Goal: Task Accomplishment & Management: Use online tool/utility

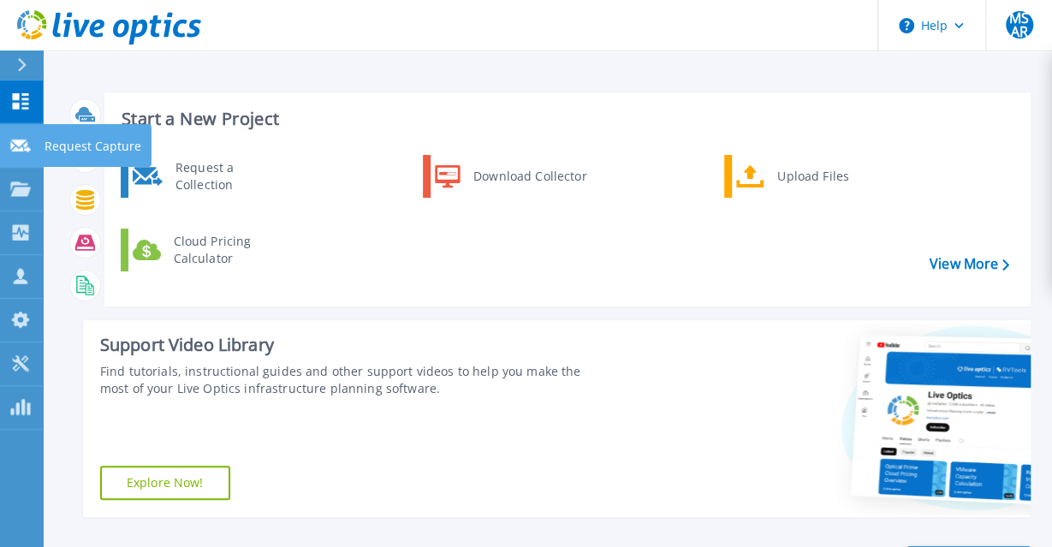
click at [21, 140] on div at bounding box center [20, 144] width 21 height 15
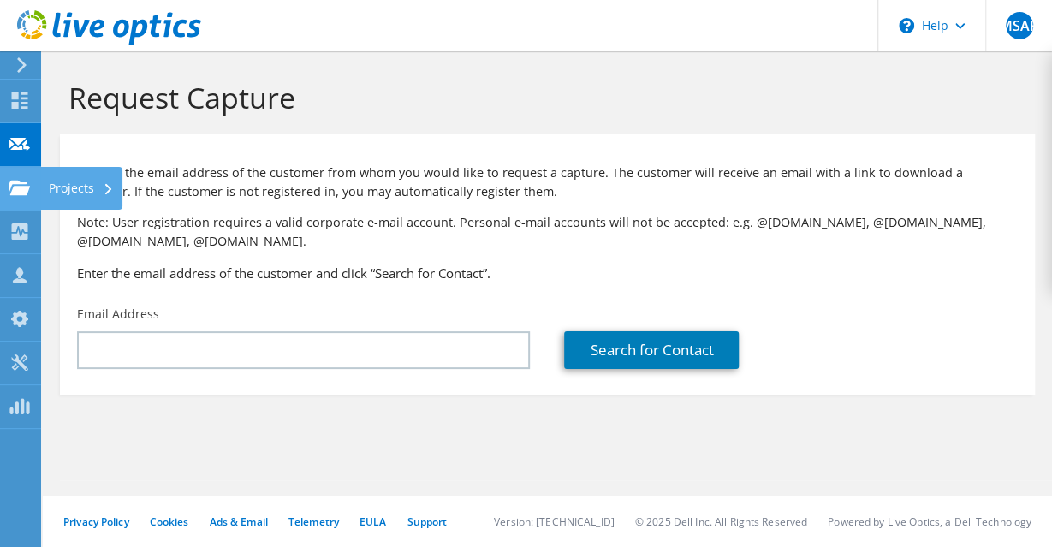
click at [10, 186] on use at bounding box center [19, 187] width 21 height 15
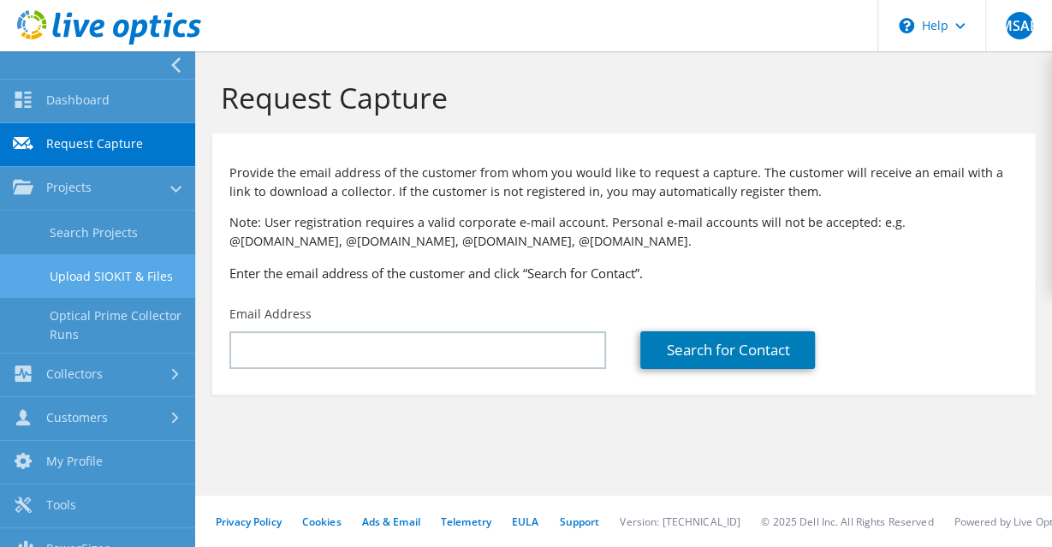
click at [76, 265] on link "Upload SIOKIT & Files" at bounding box center [97, 276] width 195 height 44
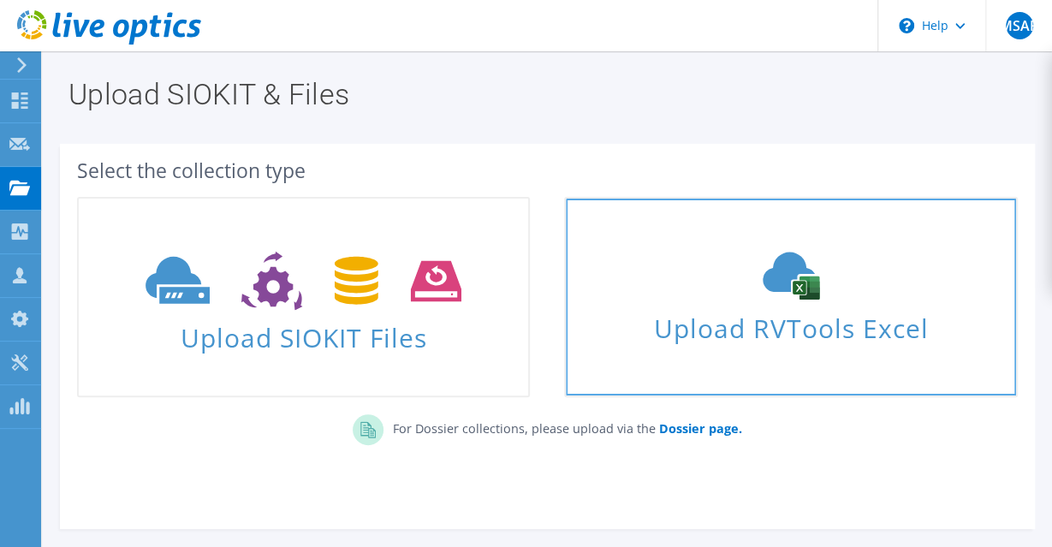
click at [669, 311] on span "Upload RVTools Excel" at bounding box center [791, 324] width 450 height 37
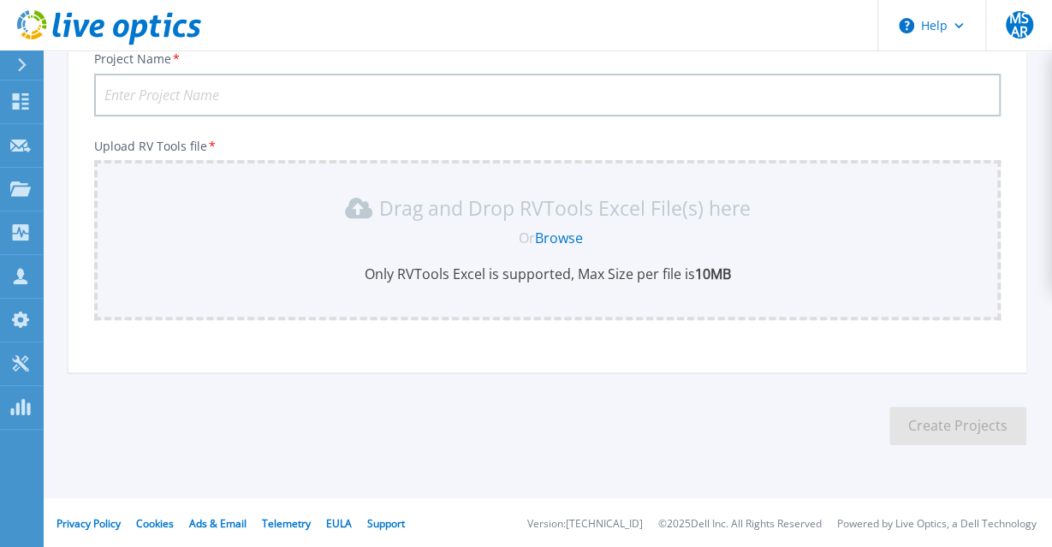
scroll to position [229, 0]
click at [384, 95] on input "Project Name *" at bounding box center [547, 93] width 907 height 43
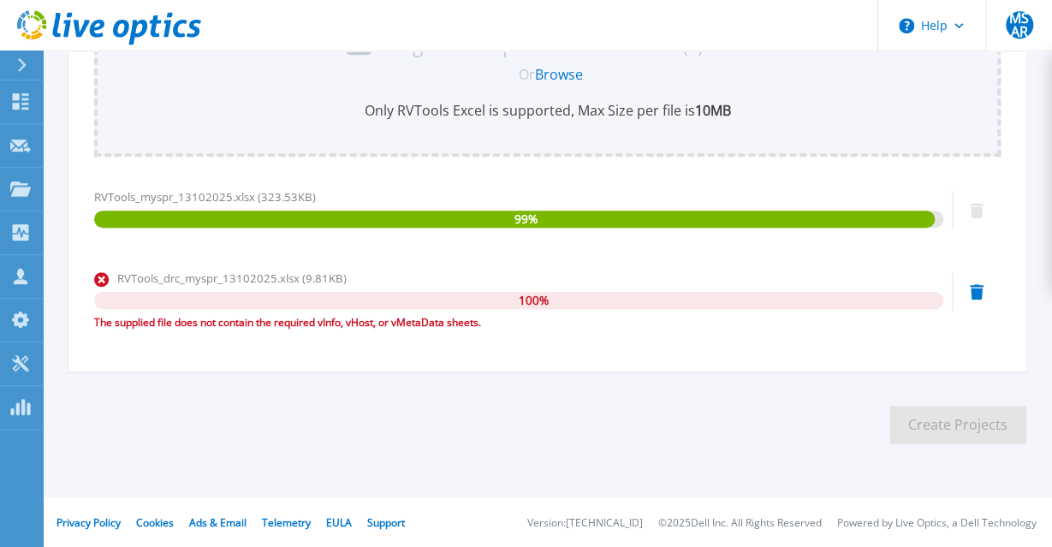
scroll to position [391, 0]
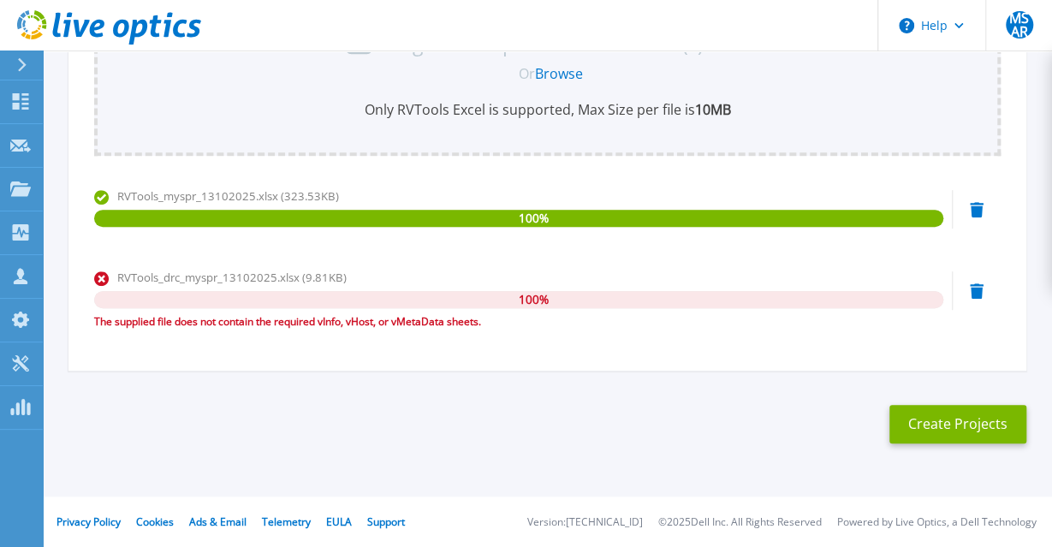
click at [979, 288] on icon at bounding box center [977, 290] width 14 height 15
click at [974, 283] on div at bounding box center [977, 290] width 14 height 17
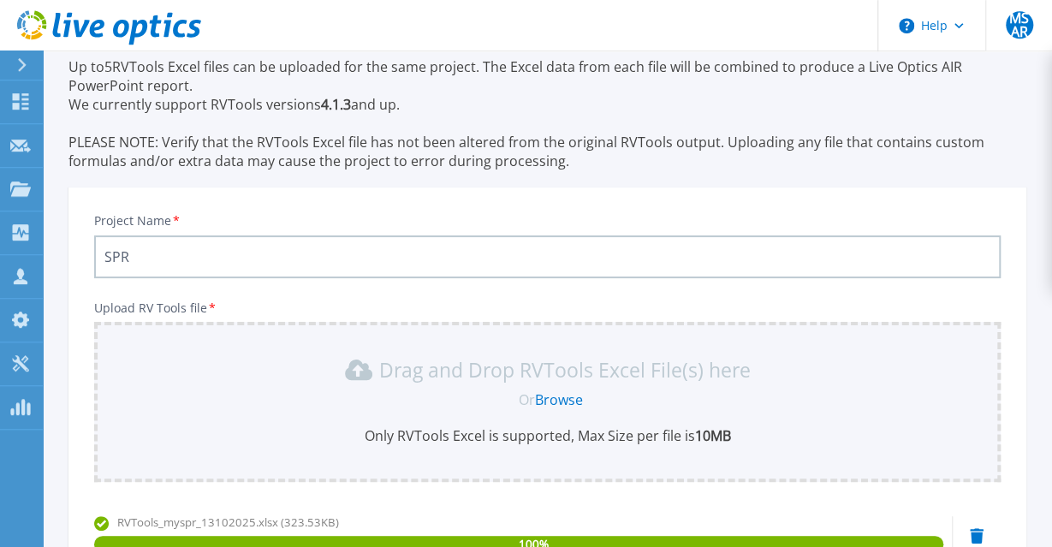
scroll to position [43, 0]
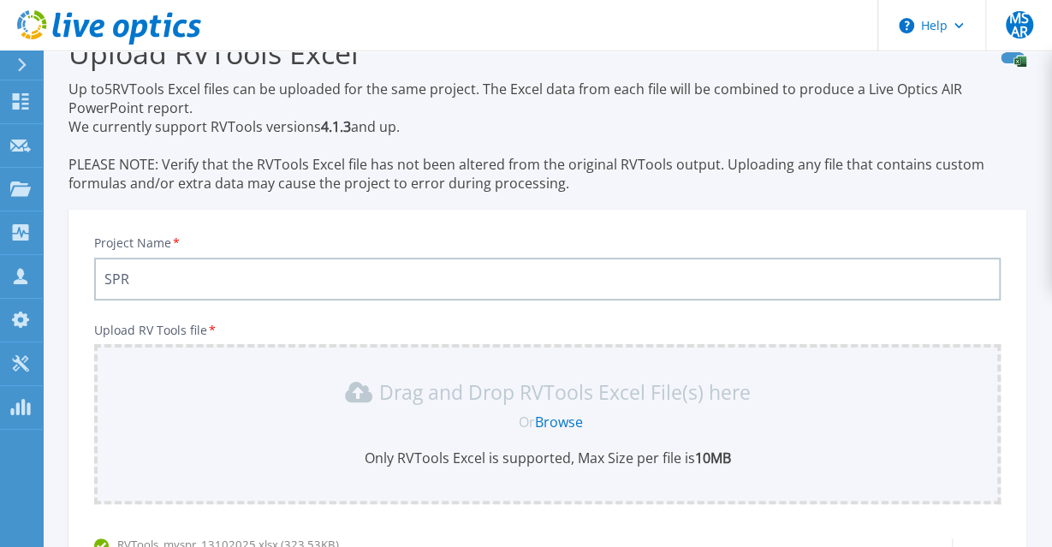
click at [193, 282] on input "SPR" at bounding box center [547, 279] width 907 height 43
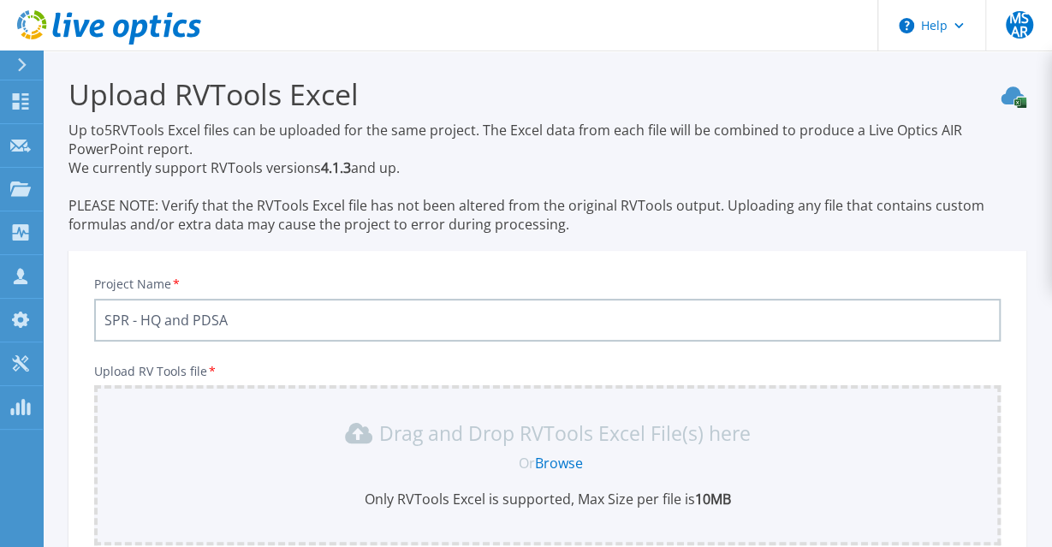
scroll to position [0, 0]
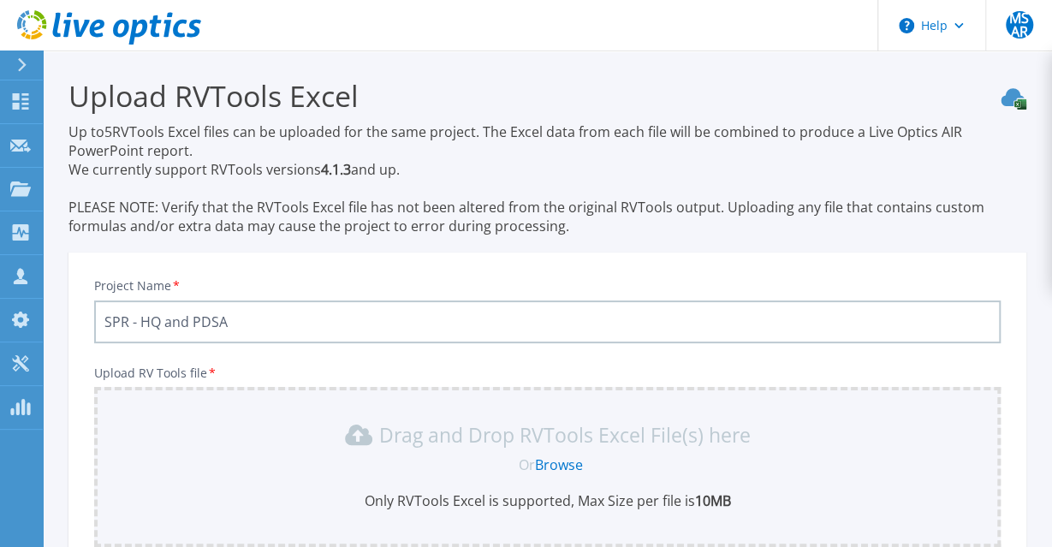
click at [216, 320] on input "SPR - HQ and PDSA" at bounding box center [547, 322] width 907 height 43
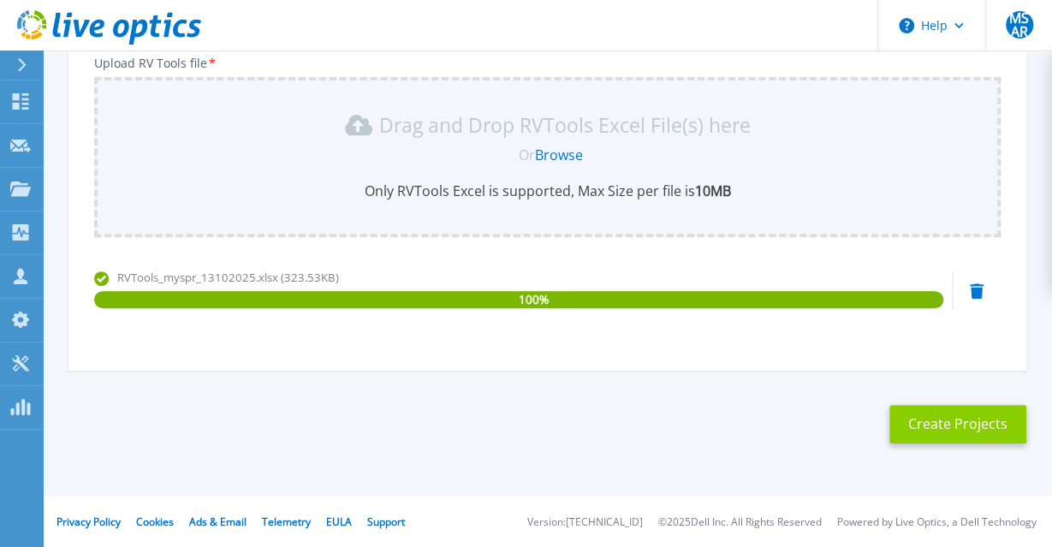
type input "SPR - HQ and B8"
click at [903, 407] on button "Create Projects" at bounding box center [958, 424] width 137 height 39
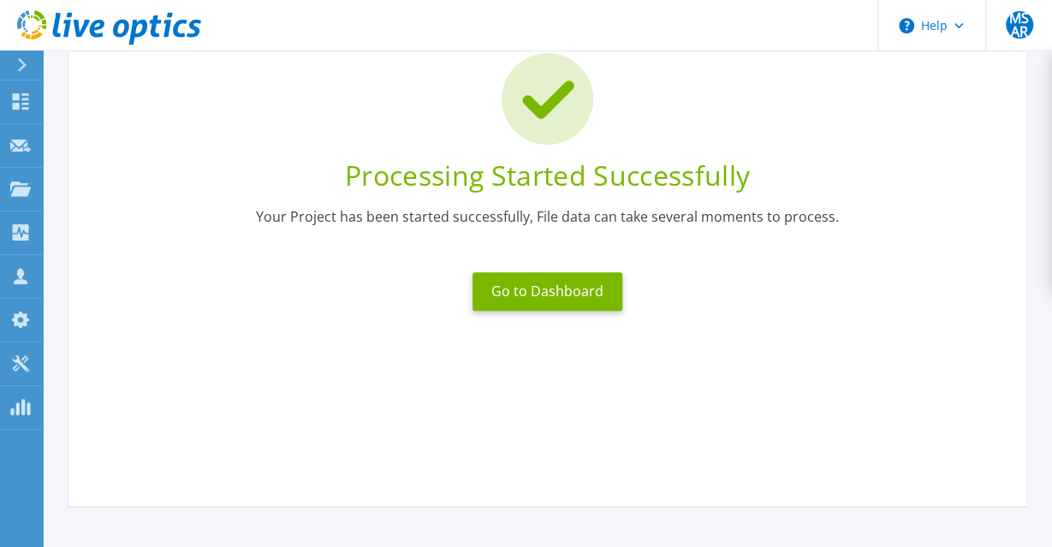
scroll to position [87, 0]
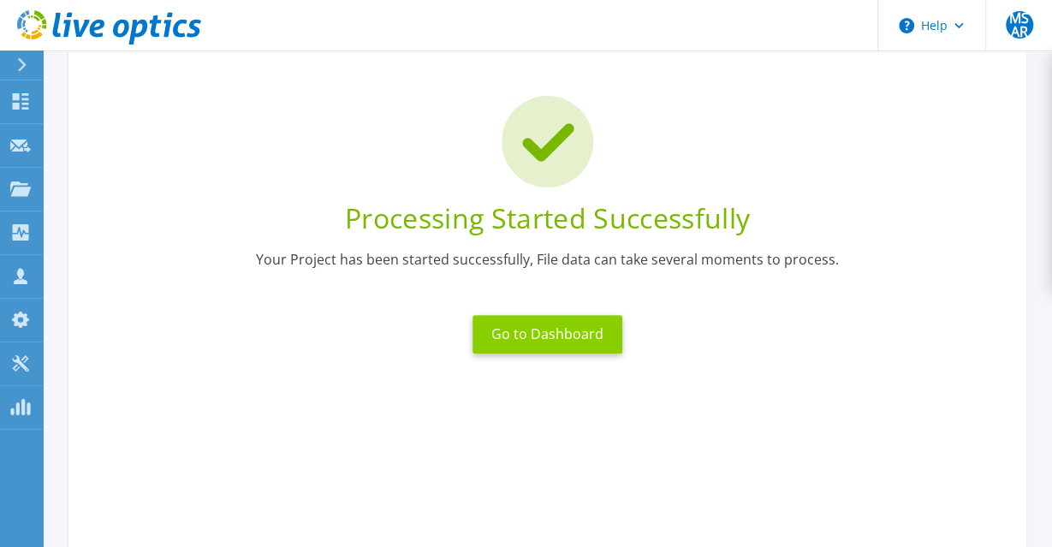
click at [557, 340] on button "Go to Dashboard" at bounding box center [548, 334] width 150 height 39
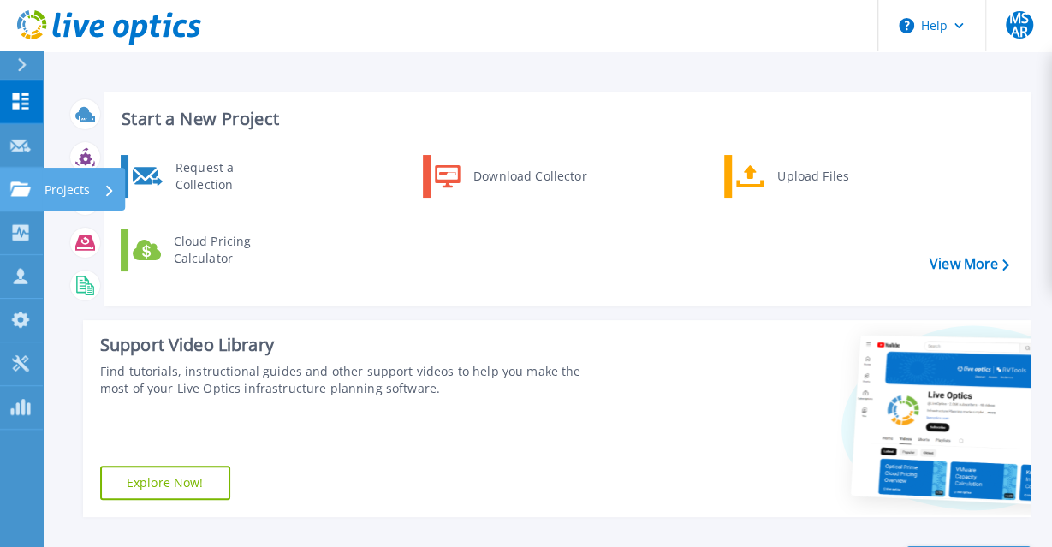
click at [24, 193] on icon at bounding box center [20, 189] width 21 height 15
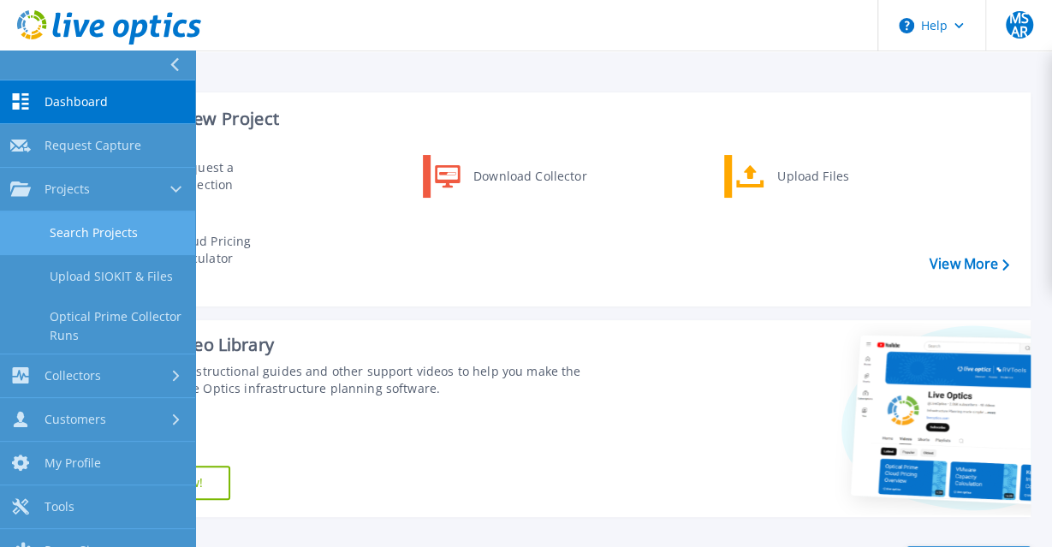
click at [55, 230] on link "Search Projects" at bounding box center [97, 234] width 195 height 44
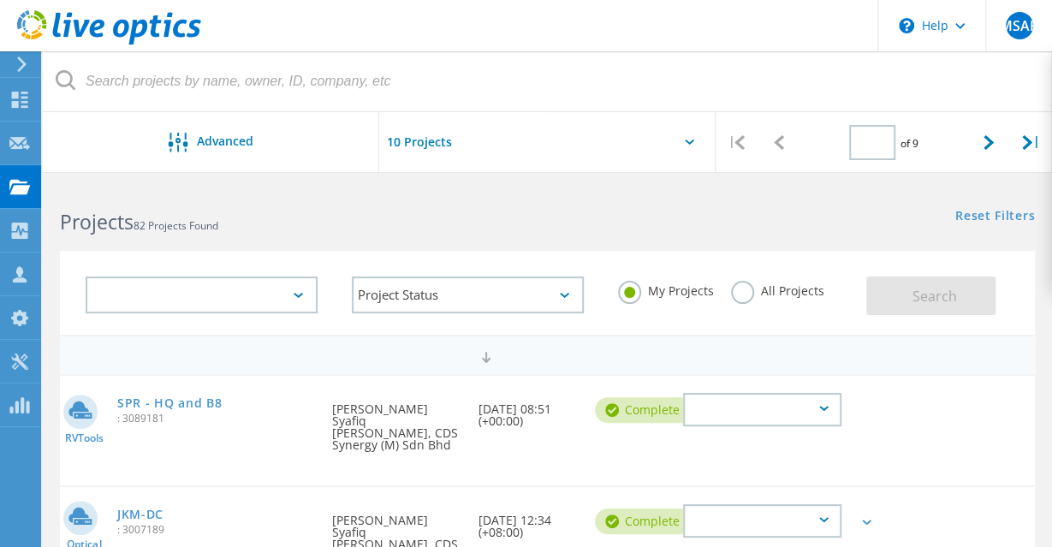
type input "1"
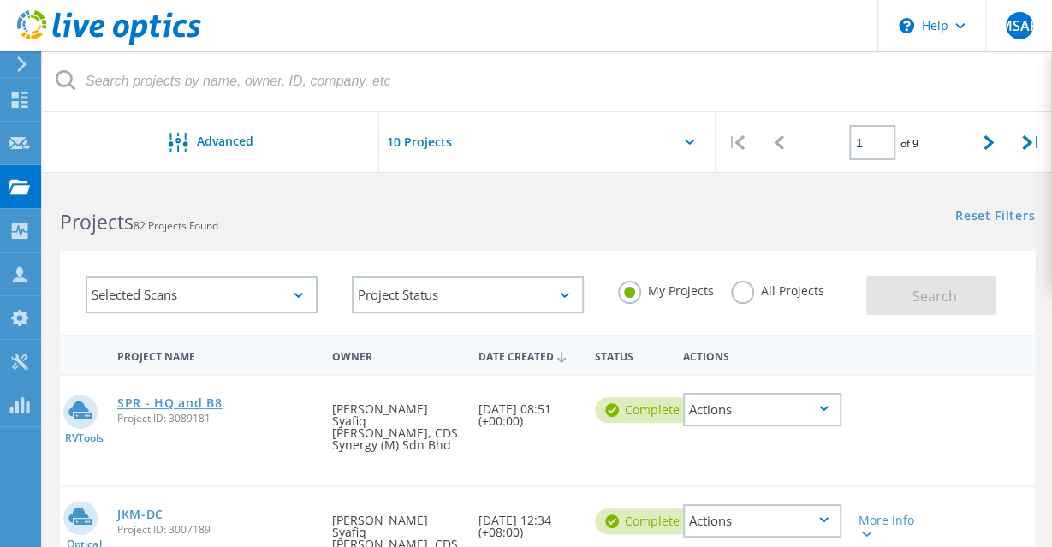
click at [178, 407] on link "SPR - HQ and B8" at bounding box center [169, 403] width 105 height 12
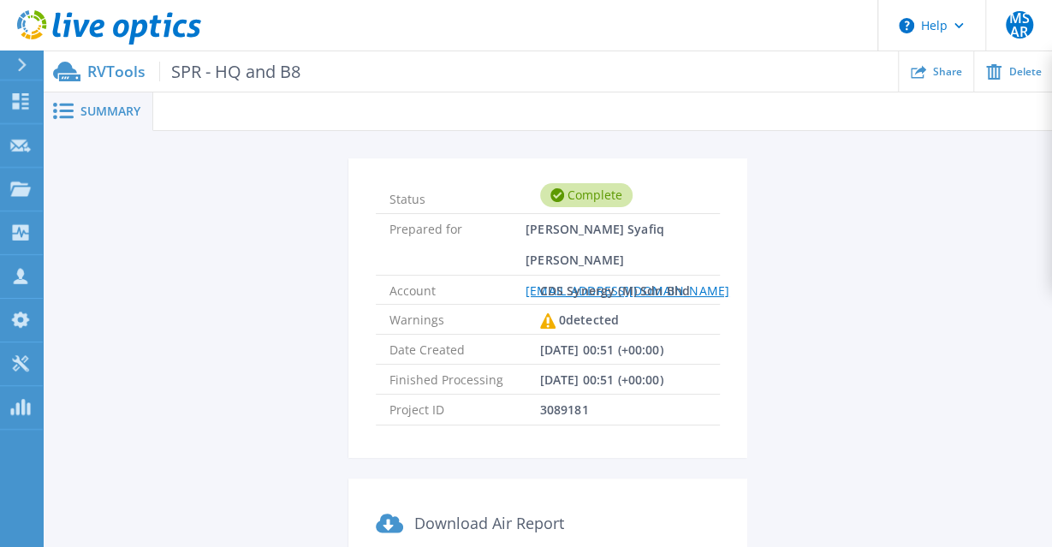
click at [126, 117] on span "Summary" at bounding box center [110, 111] width 60 height 12
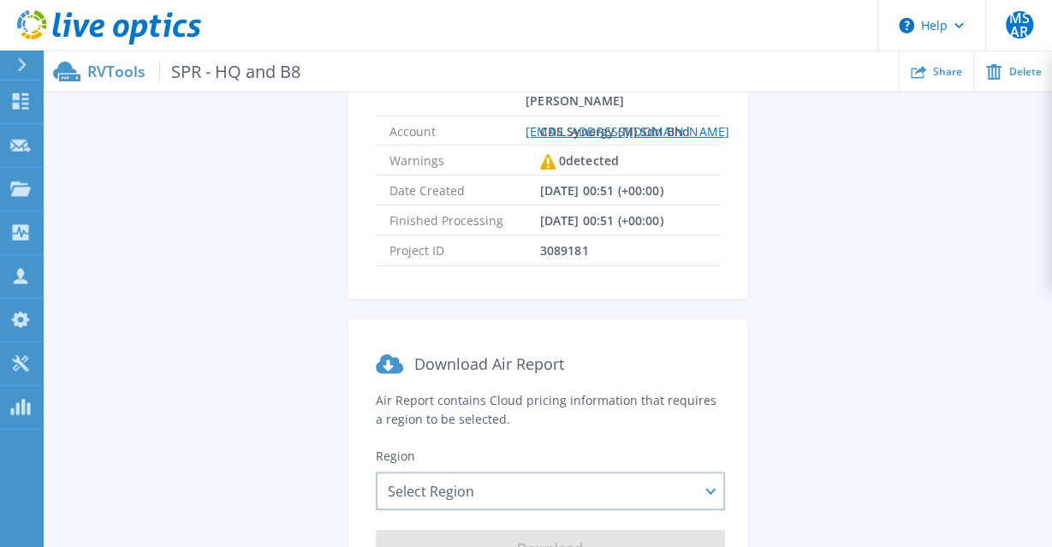
scroll to position [267, 0]
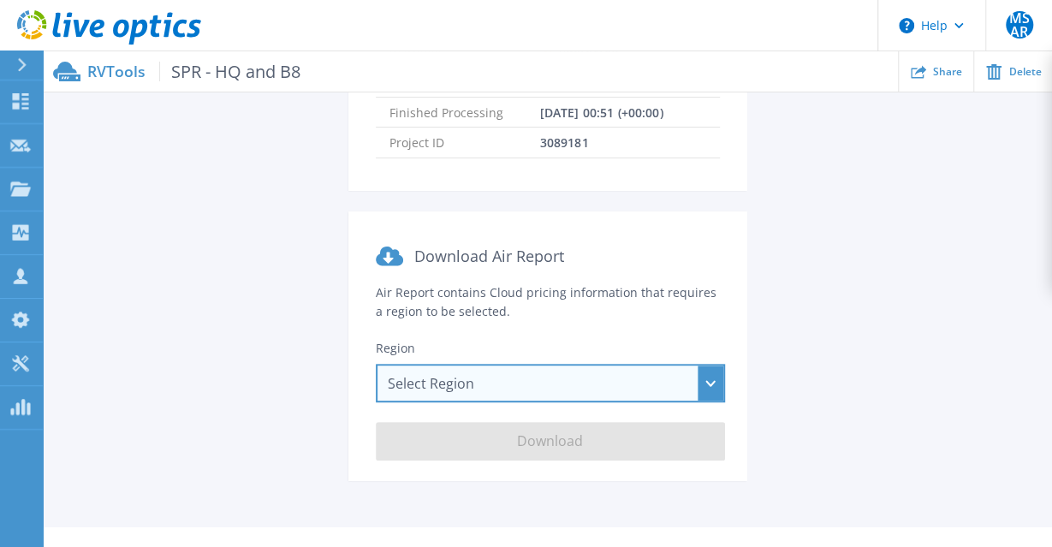
click at [518, 385] on div "Select Region Asia Pacific (Hong Kong) Asia Pacific (Mumbai) Asia Pacific (Seou…" at bounding box center [550, 383] width 349 height 39
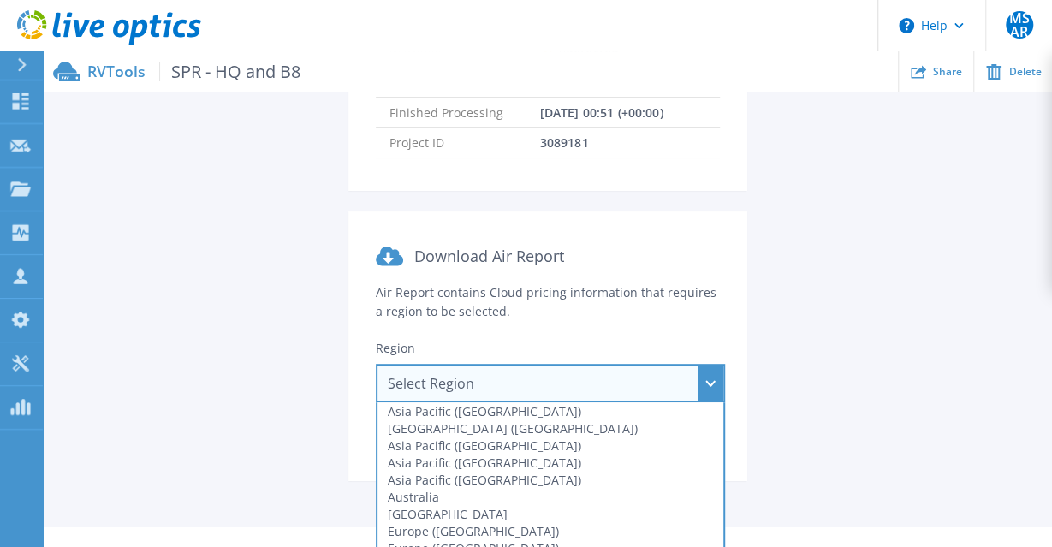
click at [280, 347] on div "Status Complete Prepared for Mohammad Syafiq Abdul Rahman syafiq@cds-synergy.co…" at bounding box center [548, 196] width 958 height 611
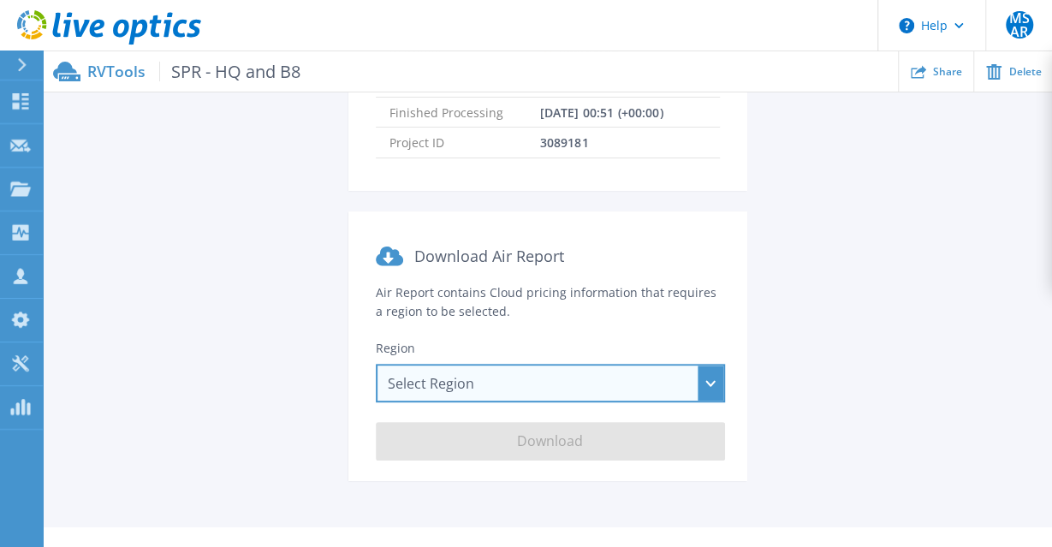
click at [707, 391] on div "Select Region Asia Pacific (Hong Kong) Asia Pacific (Mumbai) Asia Pacific (Seou…" at bounding box center [550, 383] width 349 height 39
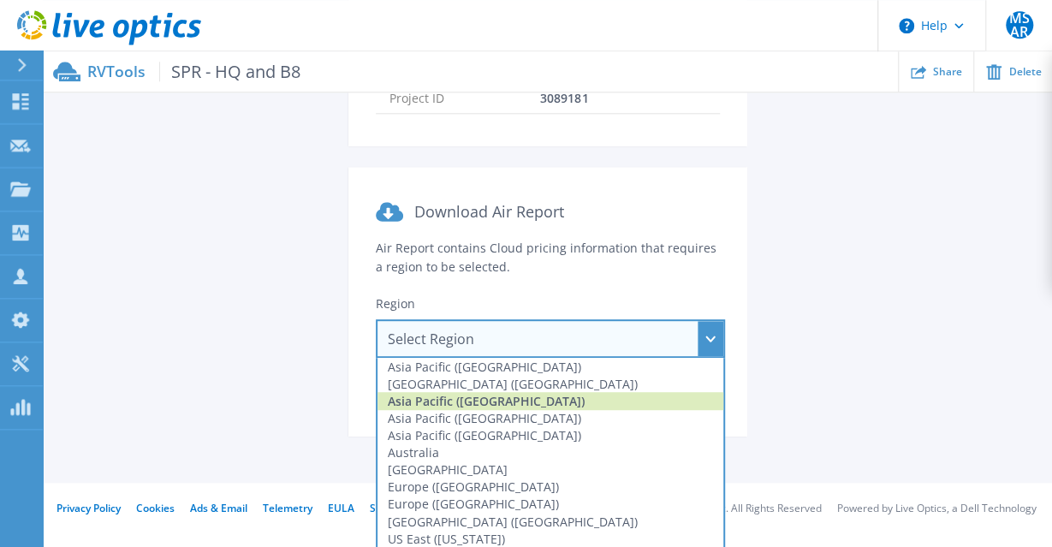
scroll to position [331, 0]
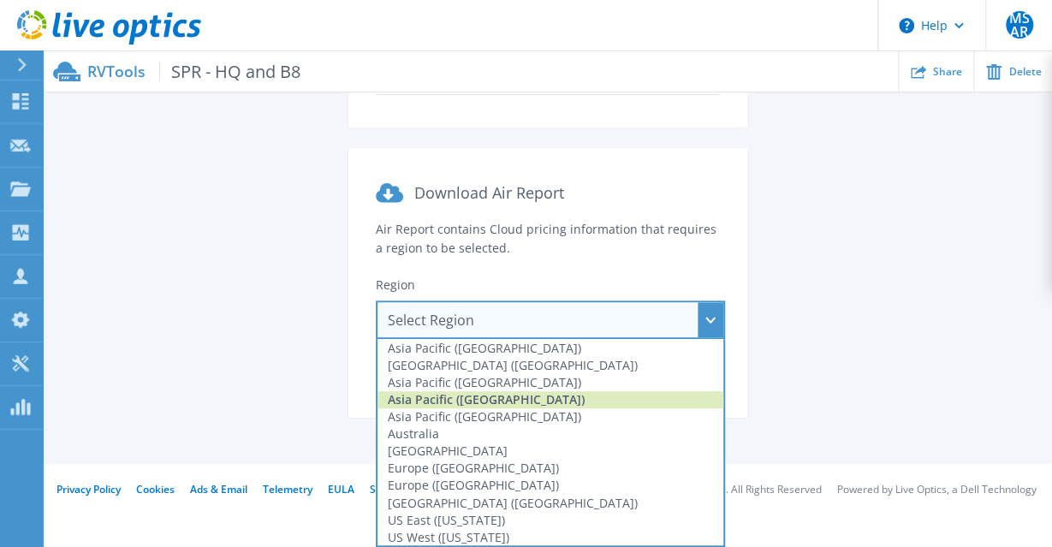
click at [538, 406] on div "Asia Pacific (Singapore)" at bounding box center [551, 399] width 346 height 17
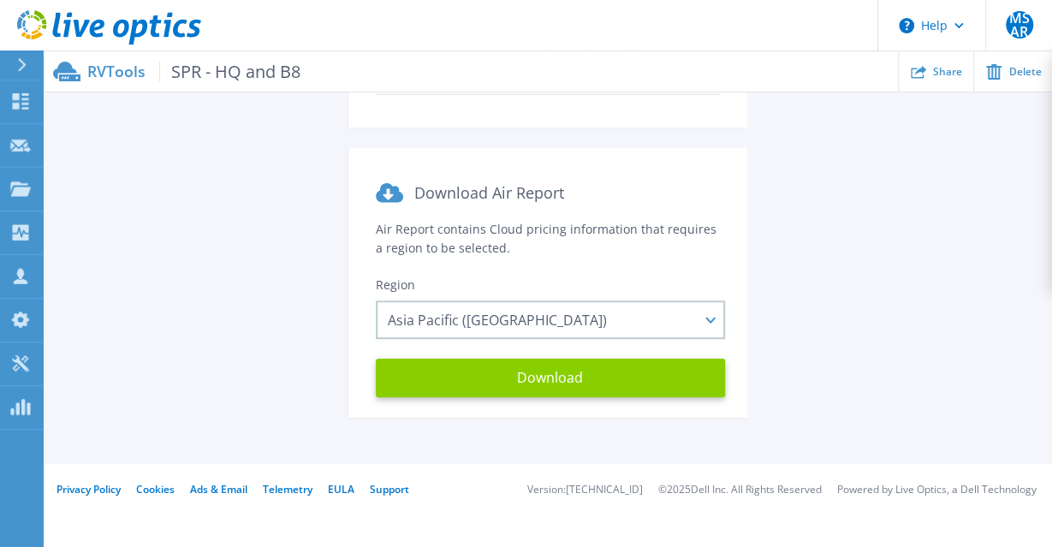
click at [631, 378] on button "Download" at bounding box center [550, 378] width 349 height 39
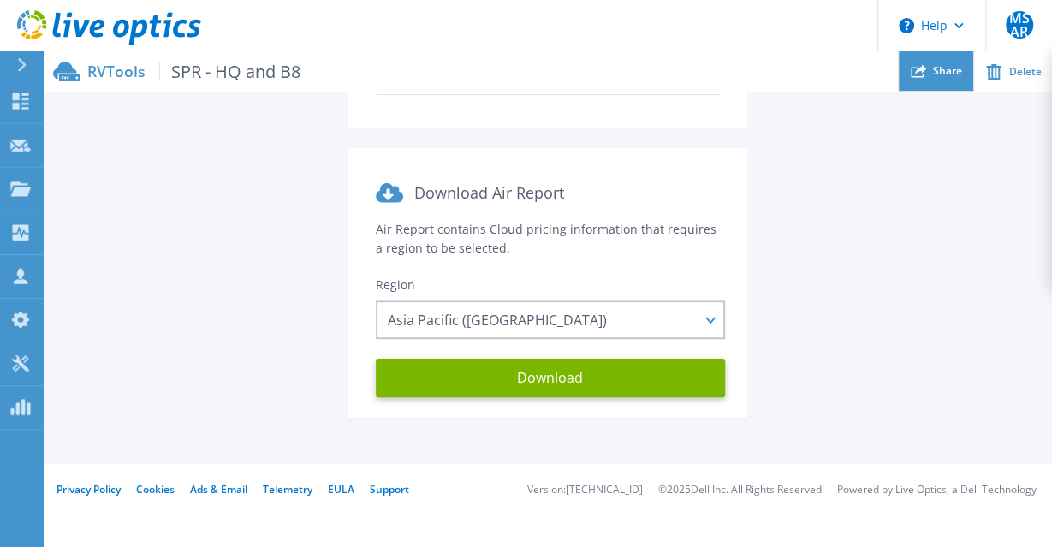
click at [951, 75] on span "Share" at bounding box center [947, 71] width 29 height 10
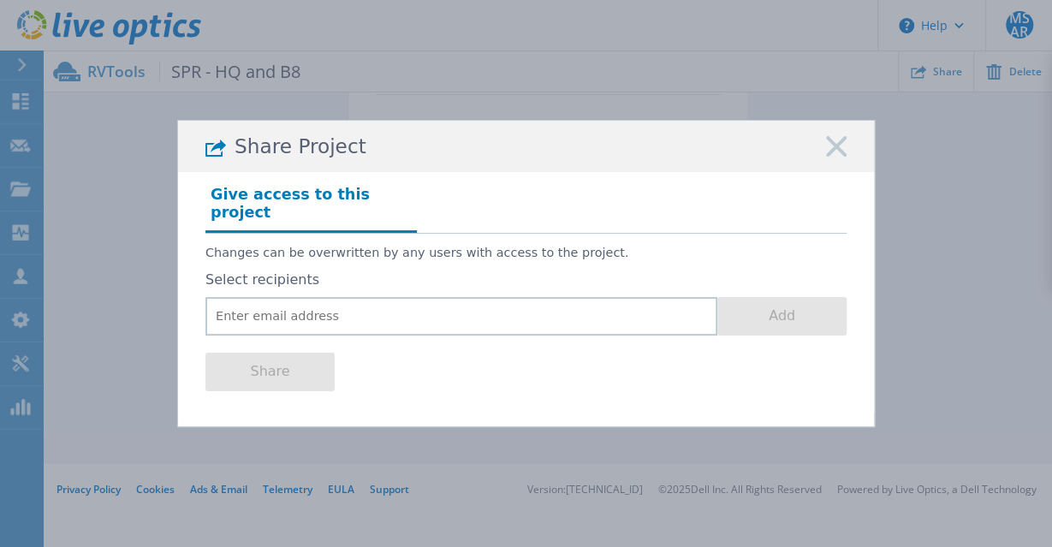
click at [838, 170] on div "Share Project" at bounding box center [526, 146] width 696 height 51
click at [841, 158] on rect at bounding box center [836, 147] width 22 height 22
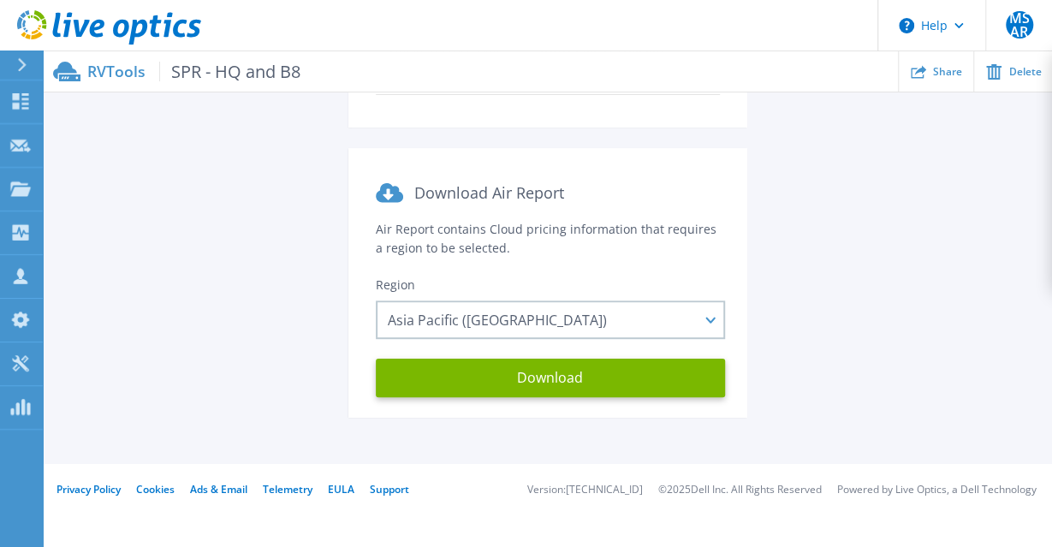
scroll to position [0, 0]
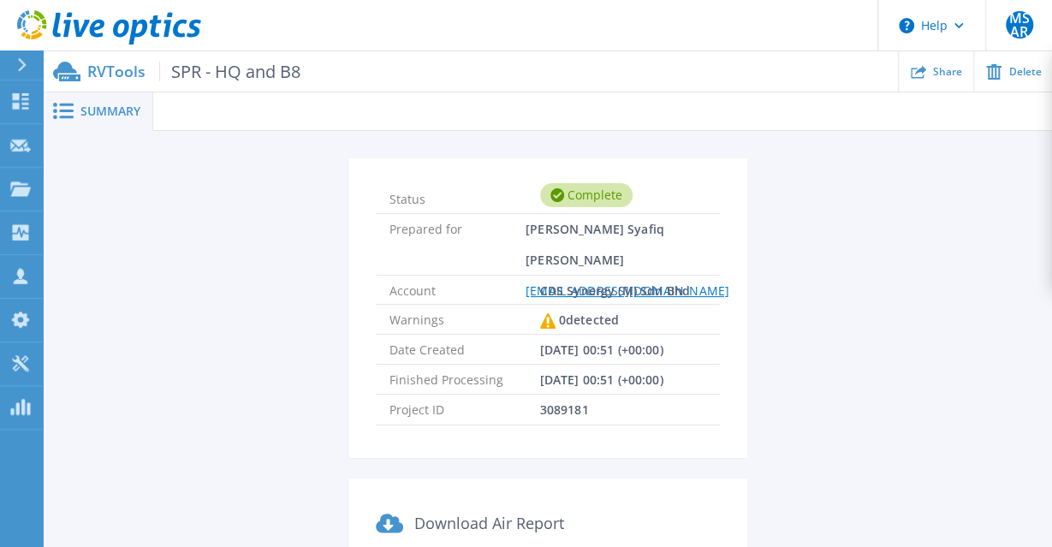
click at [106, 117] on span "Summary" at bounding box center [110, 111] width 60 height 12
click at [125, 76] on p "RVTools SPR - HQ and B8" at bounding box center [193, 72] width 213 height 20
click at [23, 195] on icon at bounding box center [20, 189] width 21 height 15
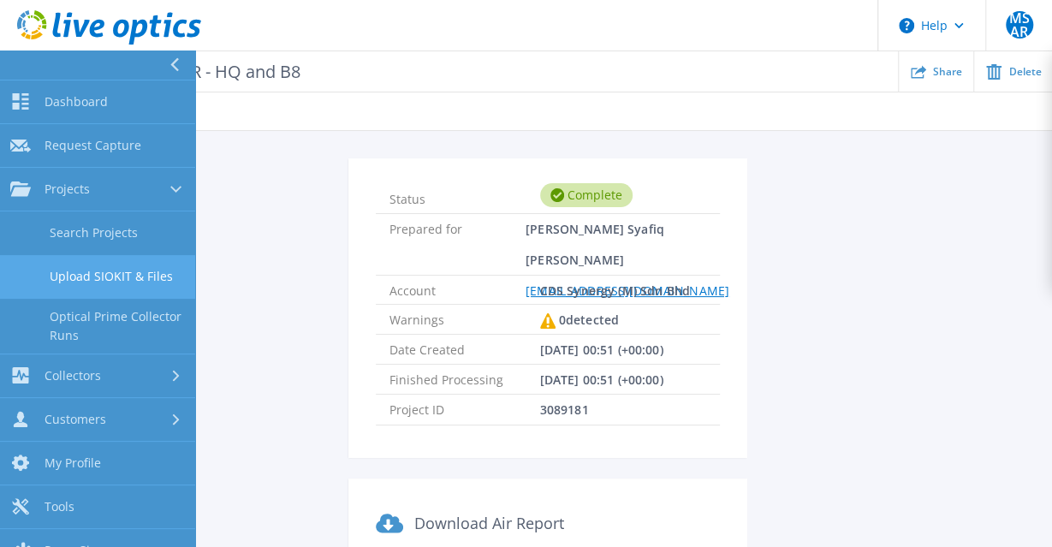
click at [86, 283] on link "Upload SIOKIT & Files" at bounding box center [97, 277] width 195 height 44
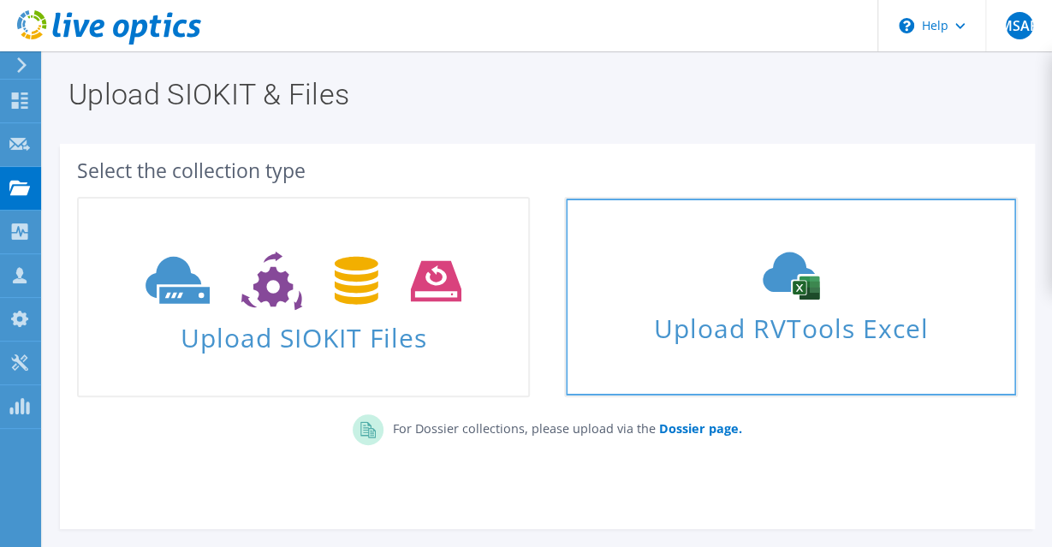
click at [795, 328] on span "Upload RVTools Excel" at bounding box center [791, 324] width 450 height 37
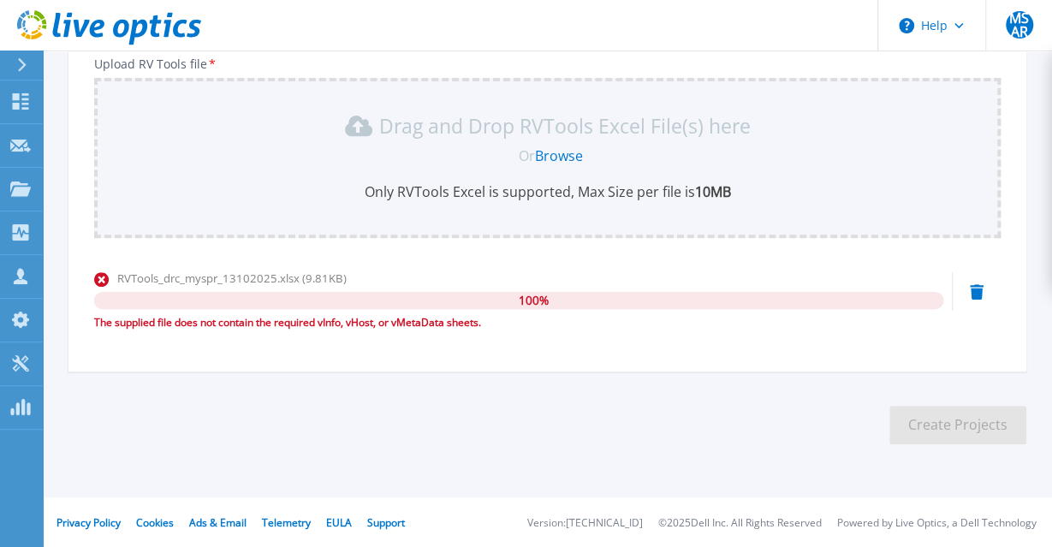
scroll to position [310, 0]
click at [983, 290] on icon at bounding box center [977, 290] width 14 height 15
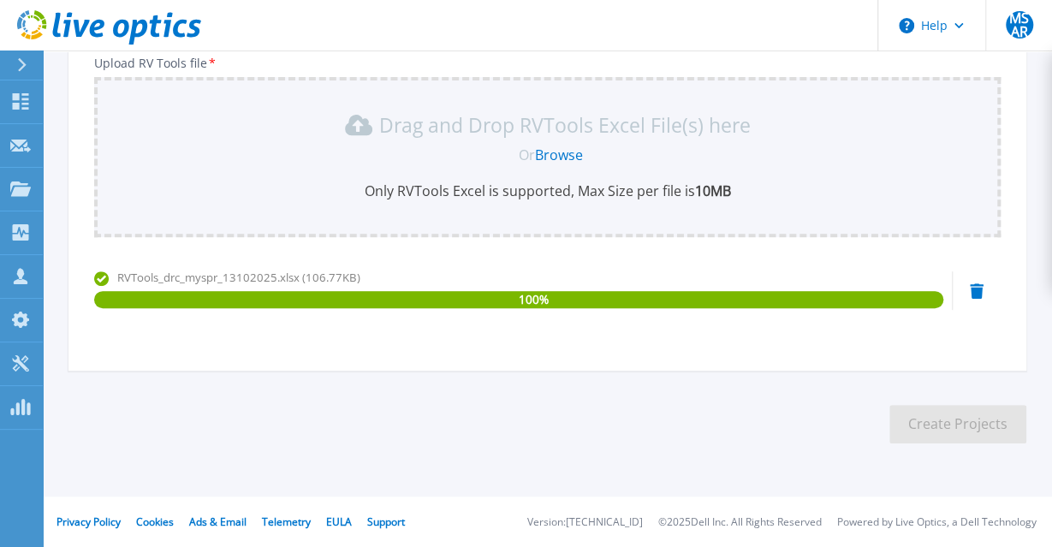
scroll to position [0, 0]
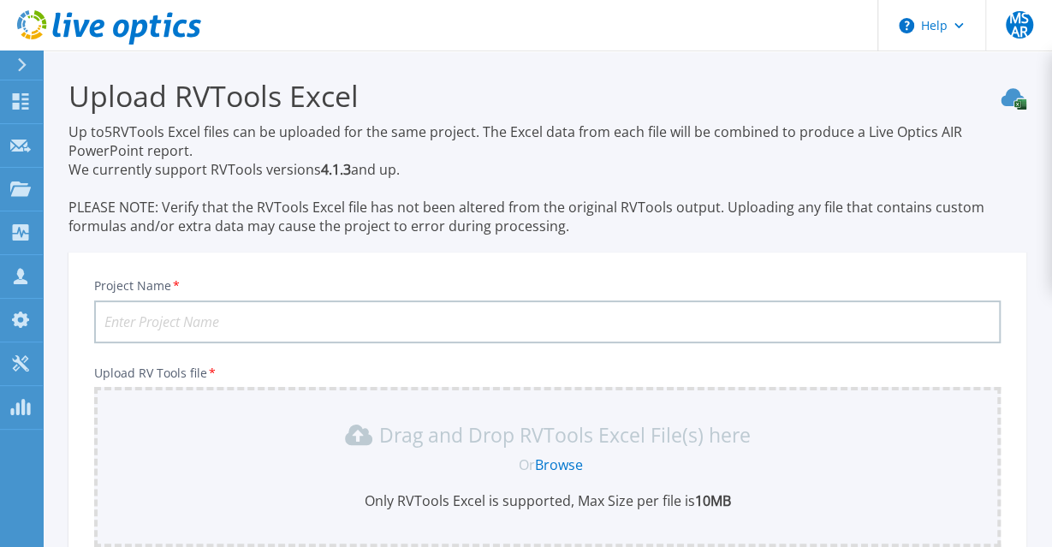
click at [262, 314] on input "Project Name *" at bounding box center [547, 322] width 907 height 43
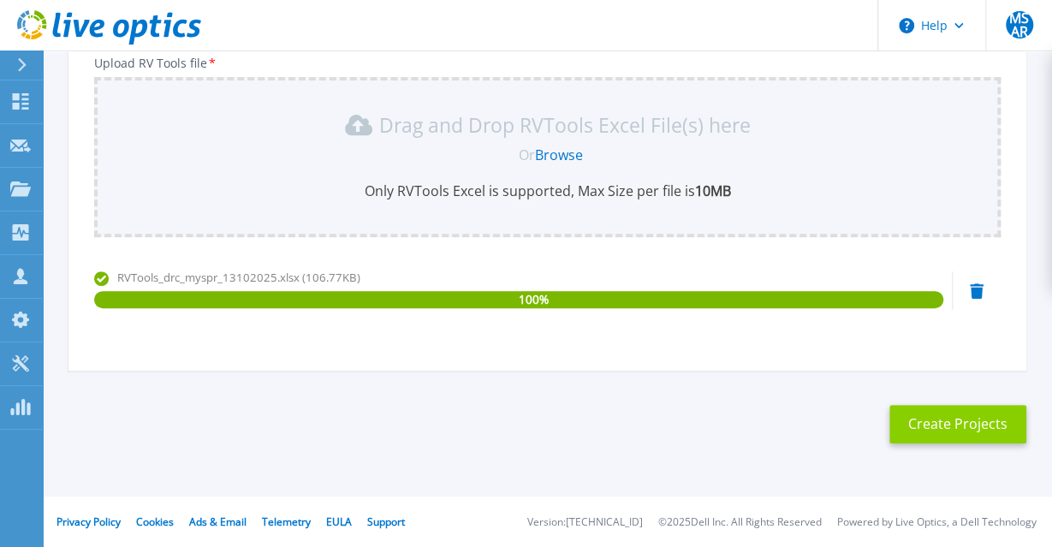
type input "SPR - DRC"
click at [924, 428] on button "Create Projects" at bounding box center [958, 424] width 137 height 39
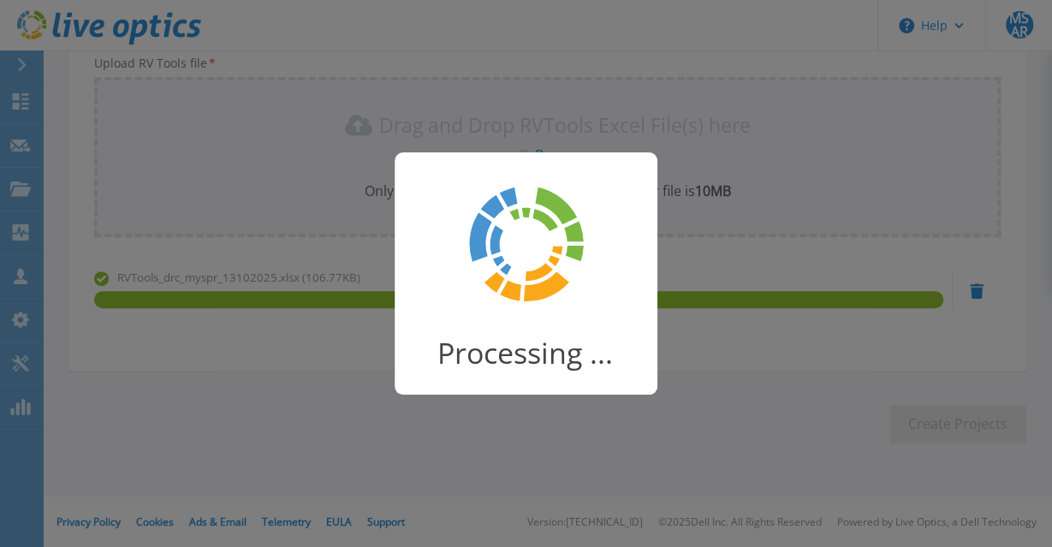
scroll to position [265, 0]
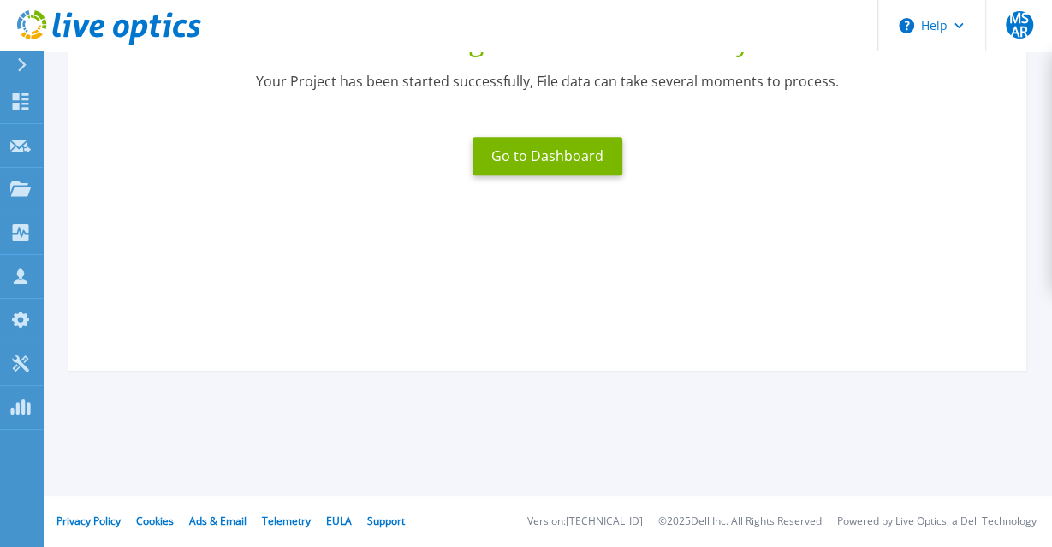
click at [498, 177] on div "Go to Dashboard" at bounding box center [547, 156] width 170 height 59
click at [510, 158] on button "Go to Dashboard" at bounding box center [548, 156] width 150 height 39
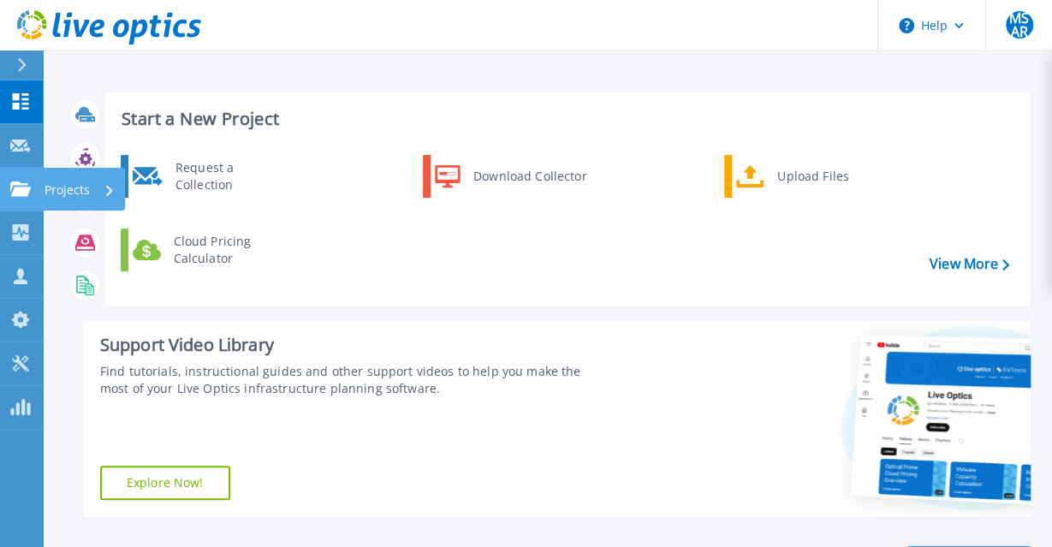
click at [15, 199] on link "Projects Projects" at bounding box center [21, 190] width 43 height 44
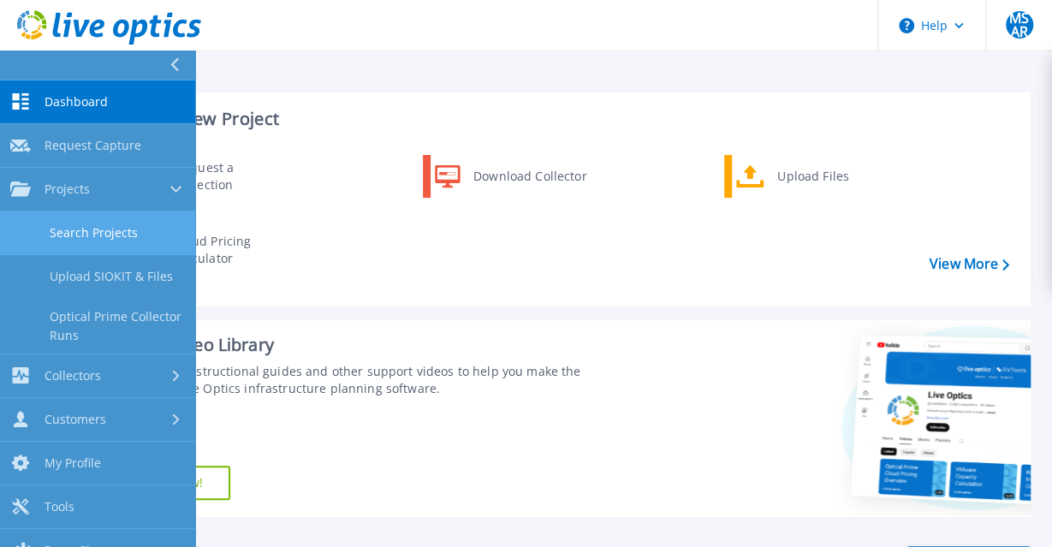
click at [51, 234] on link "Search Projects" at bounding box center [97, 234] width 195 height 44
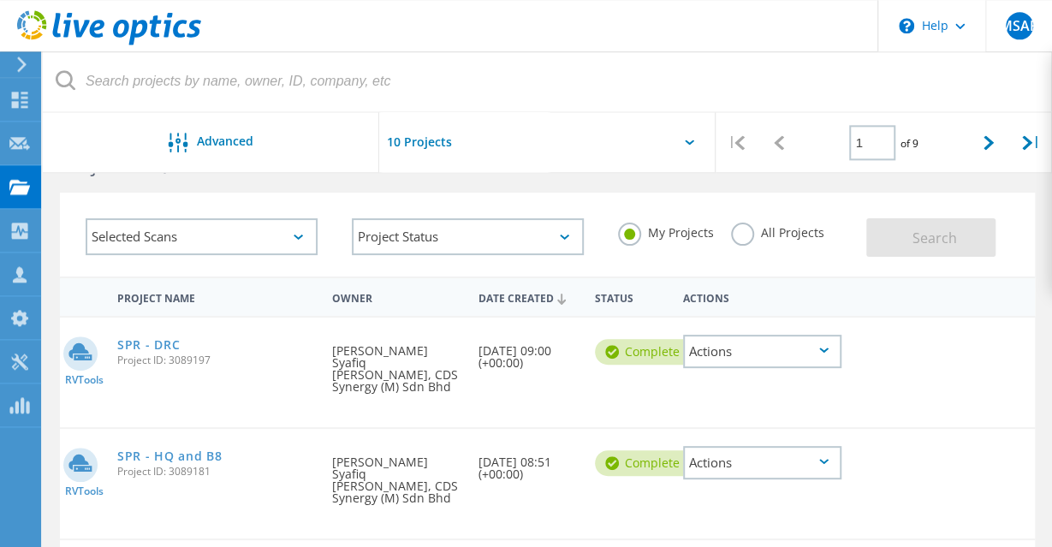
scroll to position [89, 0]
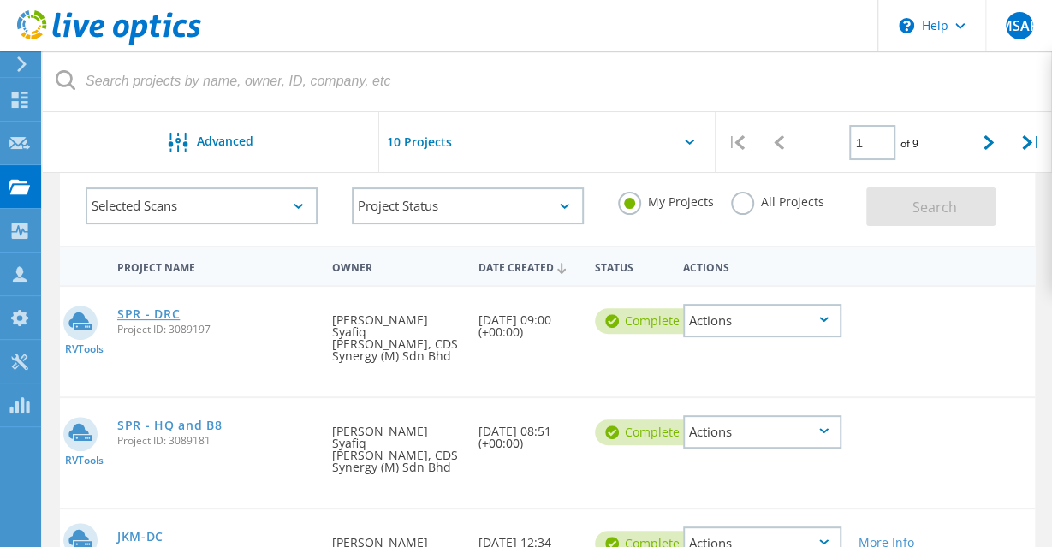
click at [162, 318] on link "SPR - DRC" at bounding box center [148, 314] width 63 height 12
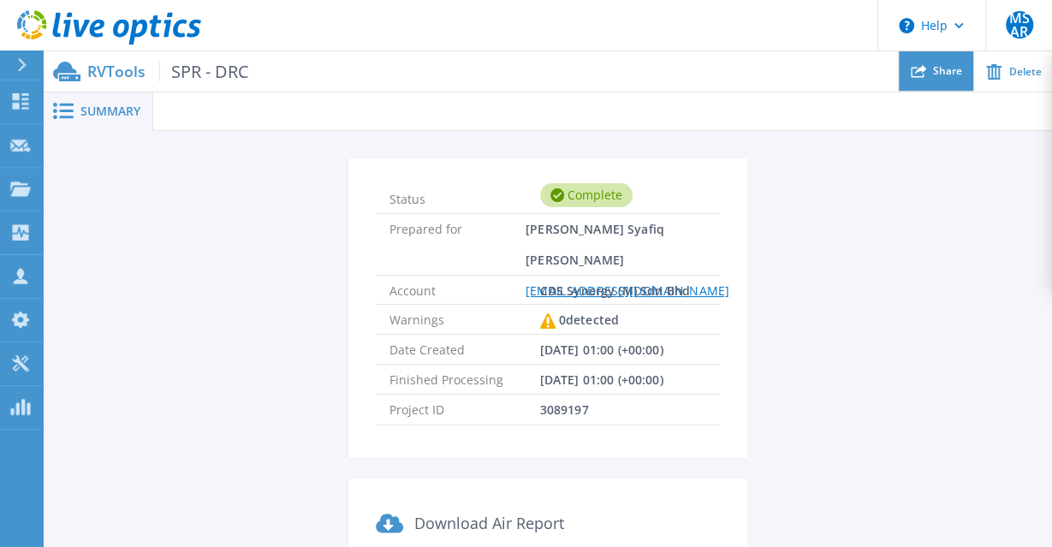
click at [919, 78] on icon at bounding box center [918, 70] width 15 height 15
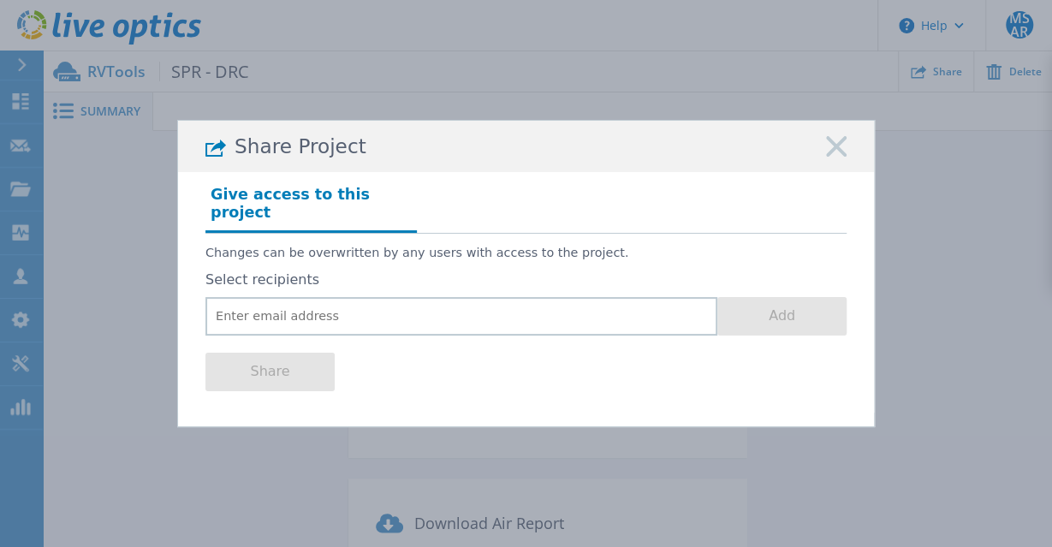
click at [834, 158] on rect at bounding box center [836, 147] width 22 height 22
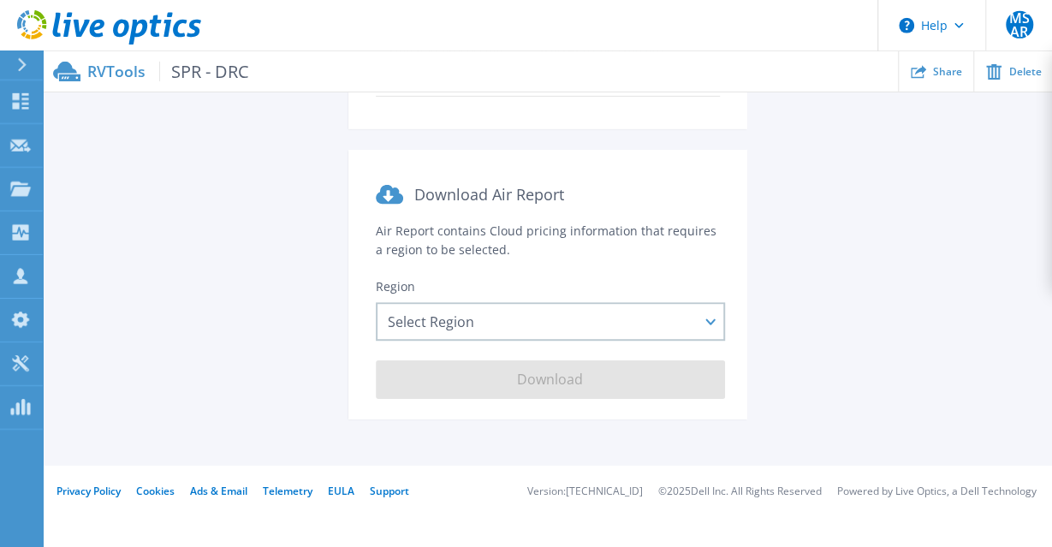
scroll to position [331, 0]
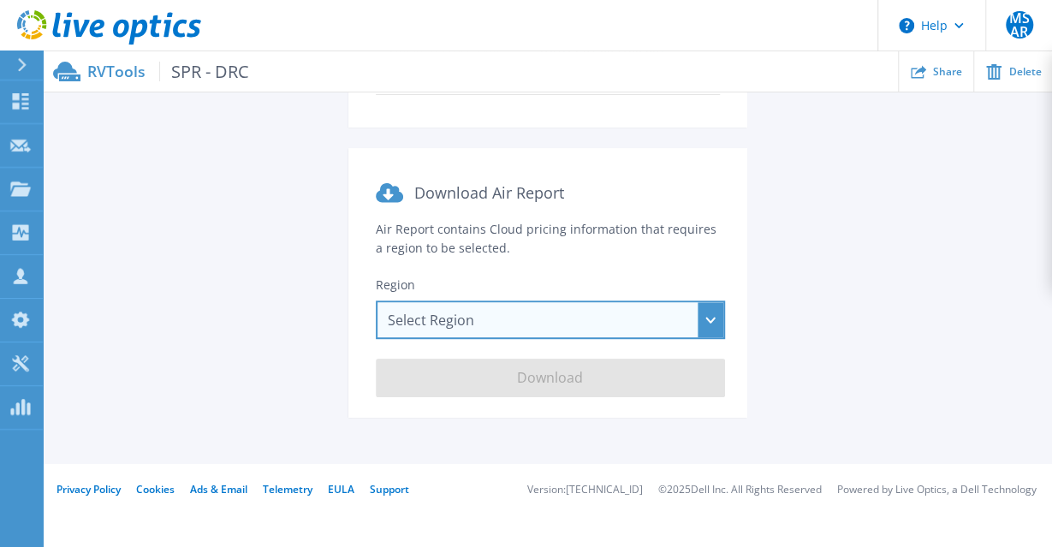
click at [547, 309] on div "Select Region [GEOGRAPHIC_DATA] ([GEOGRAPHIC_DATA]) [GEOGRAPHIC_DATA] ([GEOGRAP…" at bounding box center [550, 320] width 349 height 39
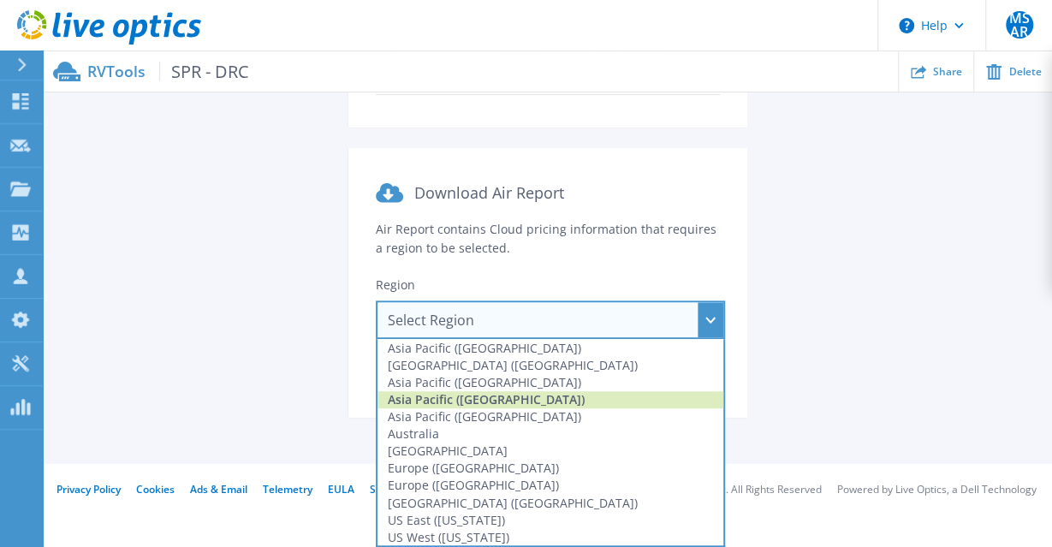
click at [513, 400] on div "Asia Pacific ([GEOGRAPHIC_DATA])" at bounding box center [551, 399] width 346 height 17
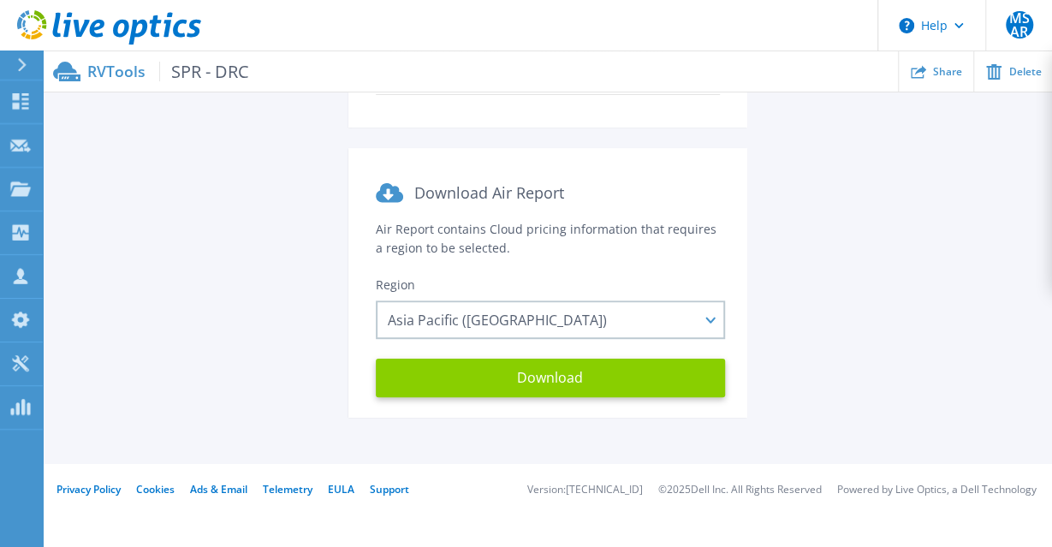
click at [516, 386] on button "Download" at bounding box center [550, 378] width 349 height 39
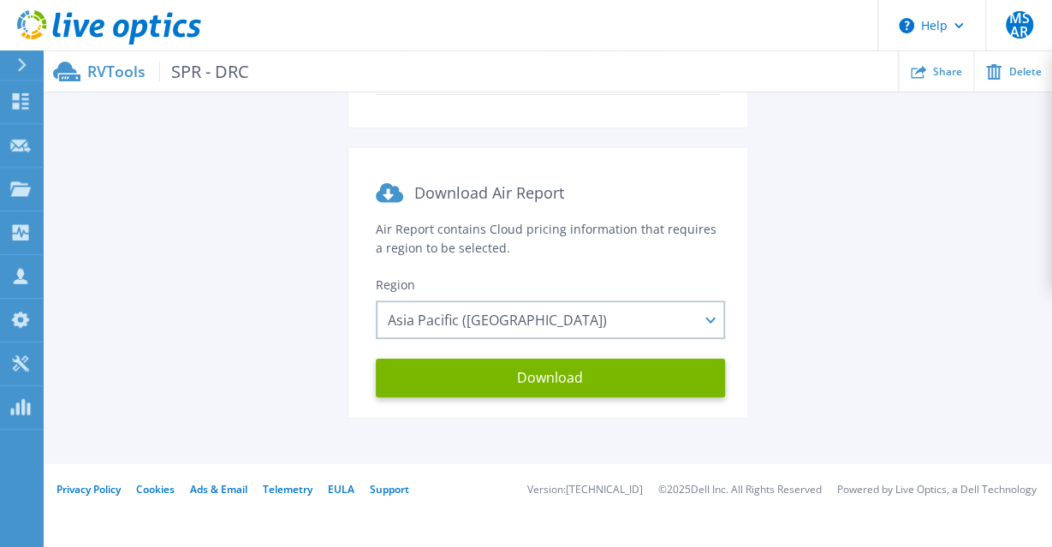
click at [825, 297] on div "Status Complete Prepared for [PERSON_NAME] Syafiq [PERSON_NAME] [PERSON_NAME][E…" at bounding box center [548, 133] width 958 height 611
